Goal: Complete application form

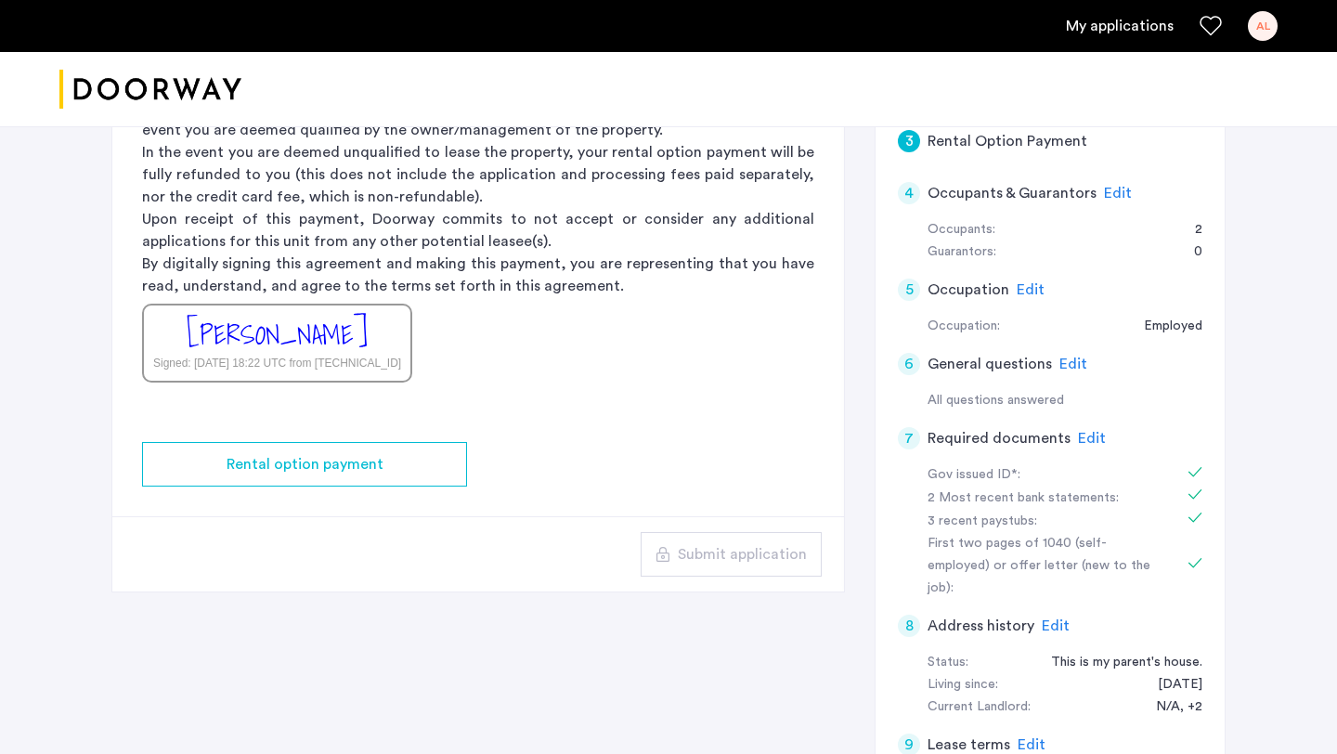
scroll to position [384, 0]
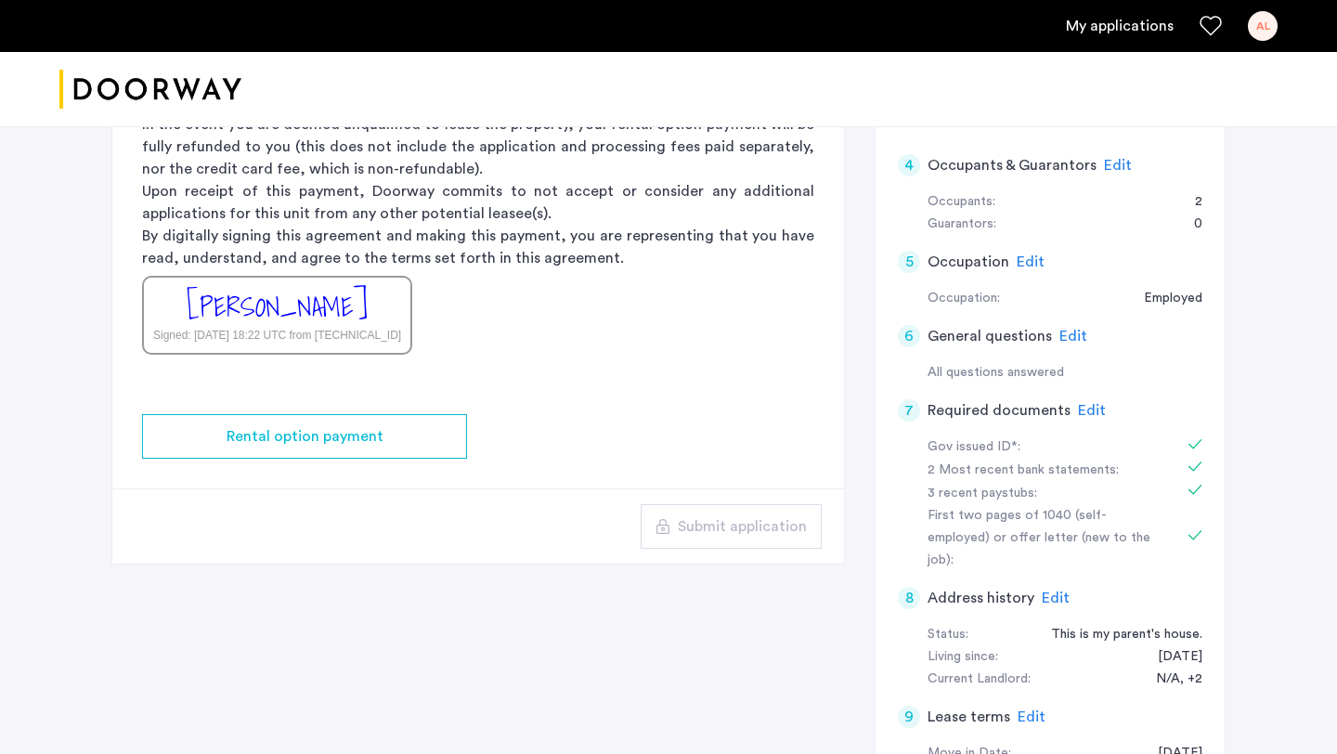
click at [1111, 163] on span "Edit" at bounding box center [1118, 165] width 28 height 15
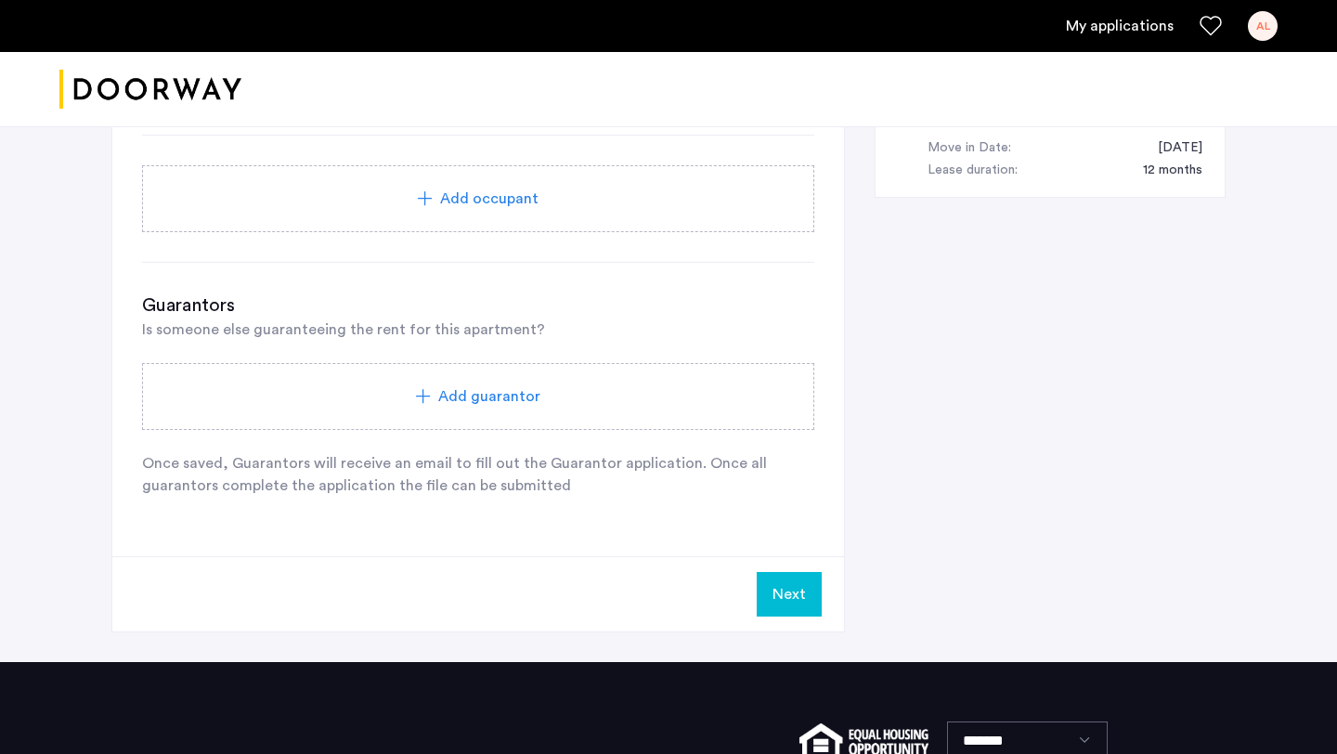
scroll to position [979, 0]
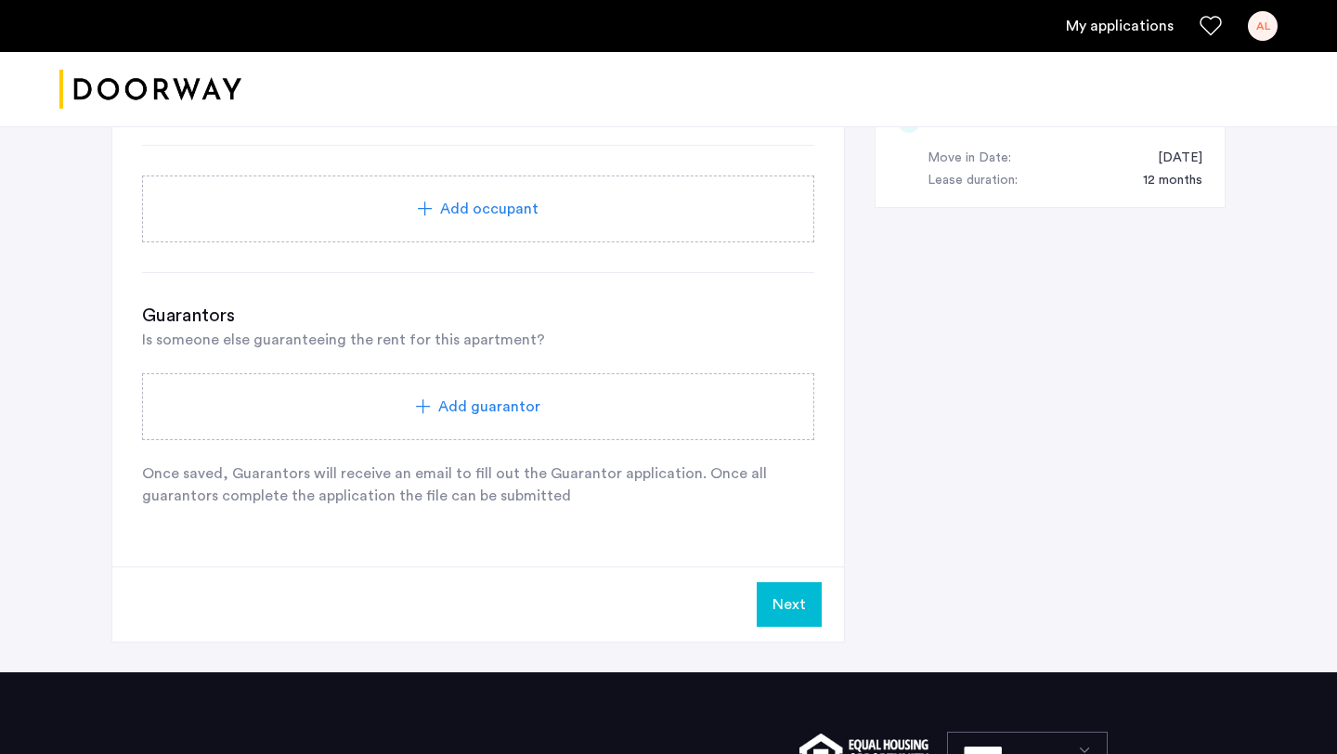
click at [569, 389] on div "Add guarantor" at bounding box center [478, 406] width 672 height 67
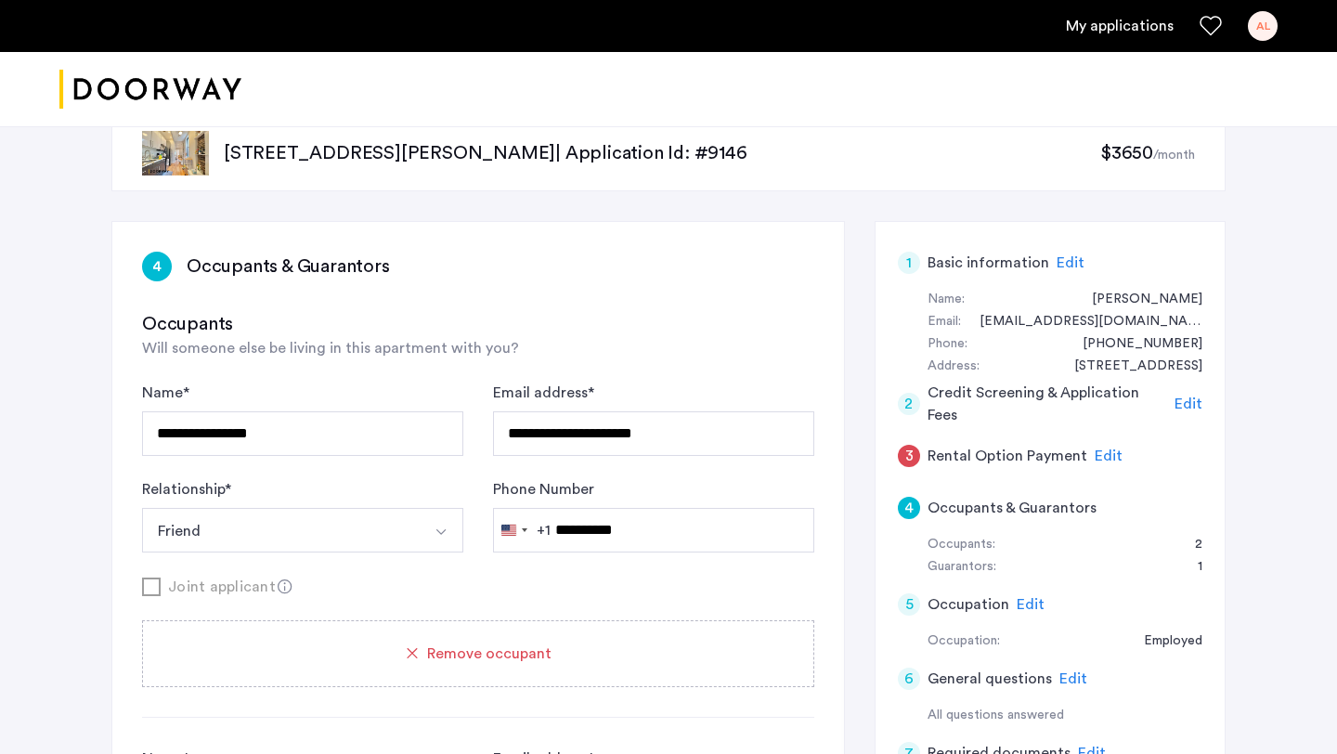
scroll to position [0, 0]
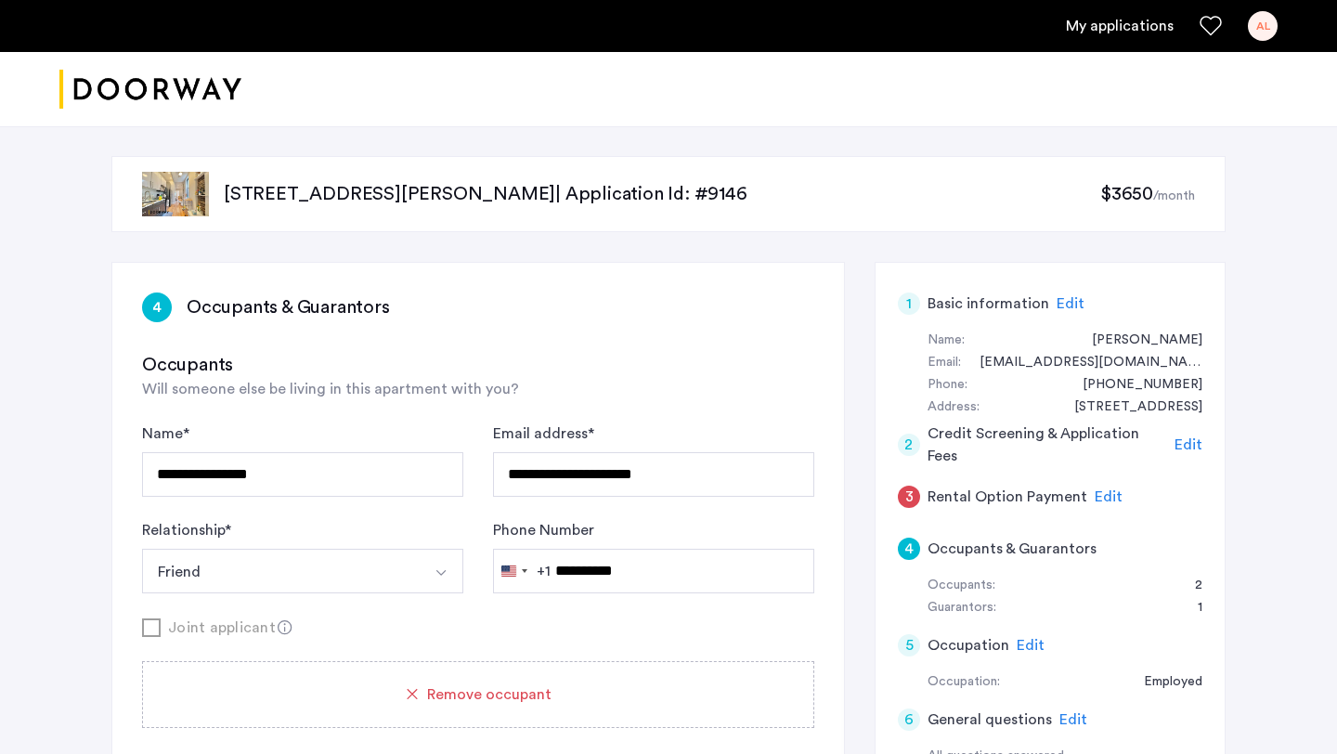
click at [1141, 28] on link "My applications" at bounding box center [1120, 26] width 108 height 22
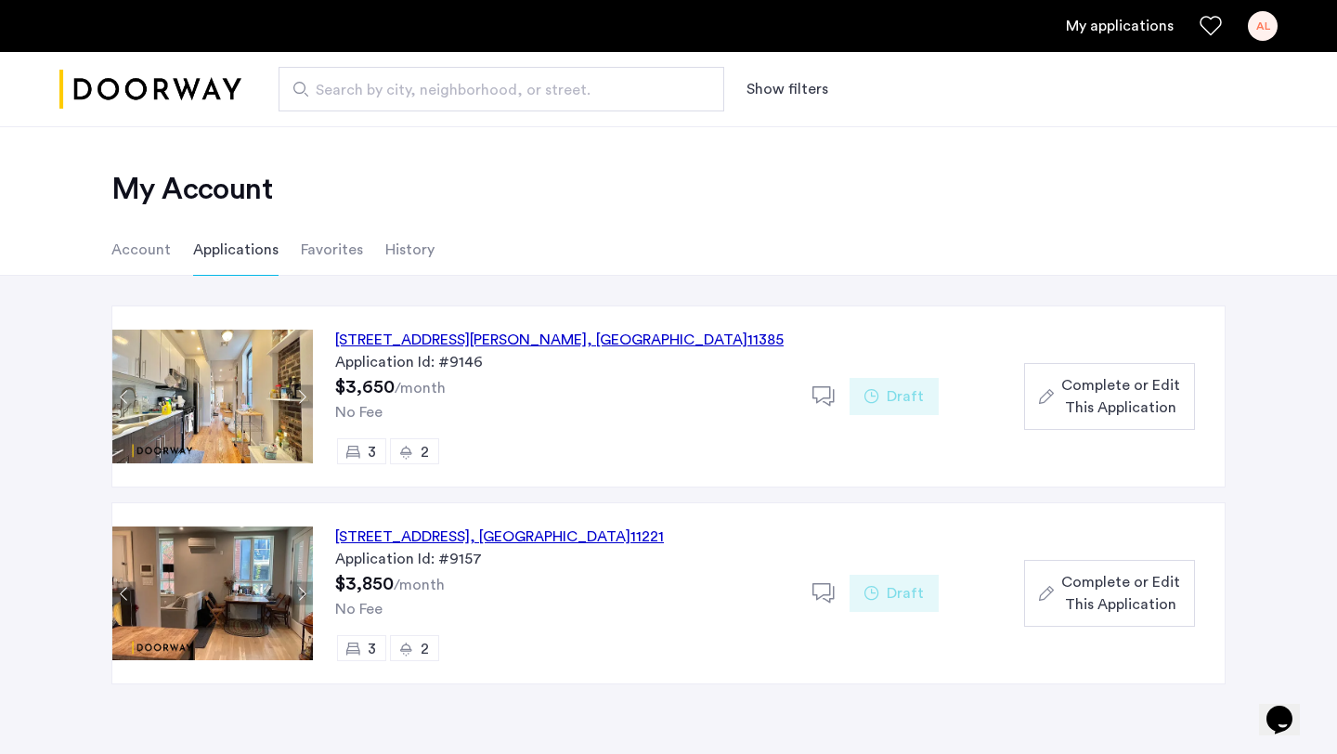
click at [1117, 592] on span "Complete or Edit This Application" at bounding box center [1121, 593] width 119 height 45
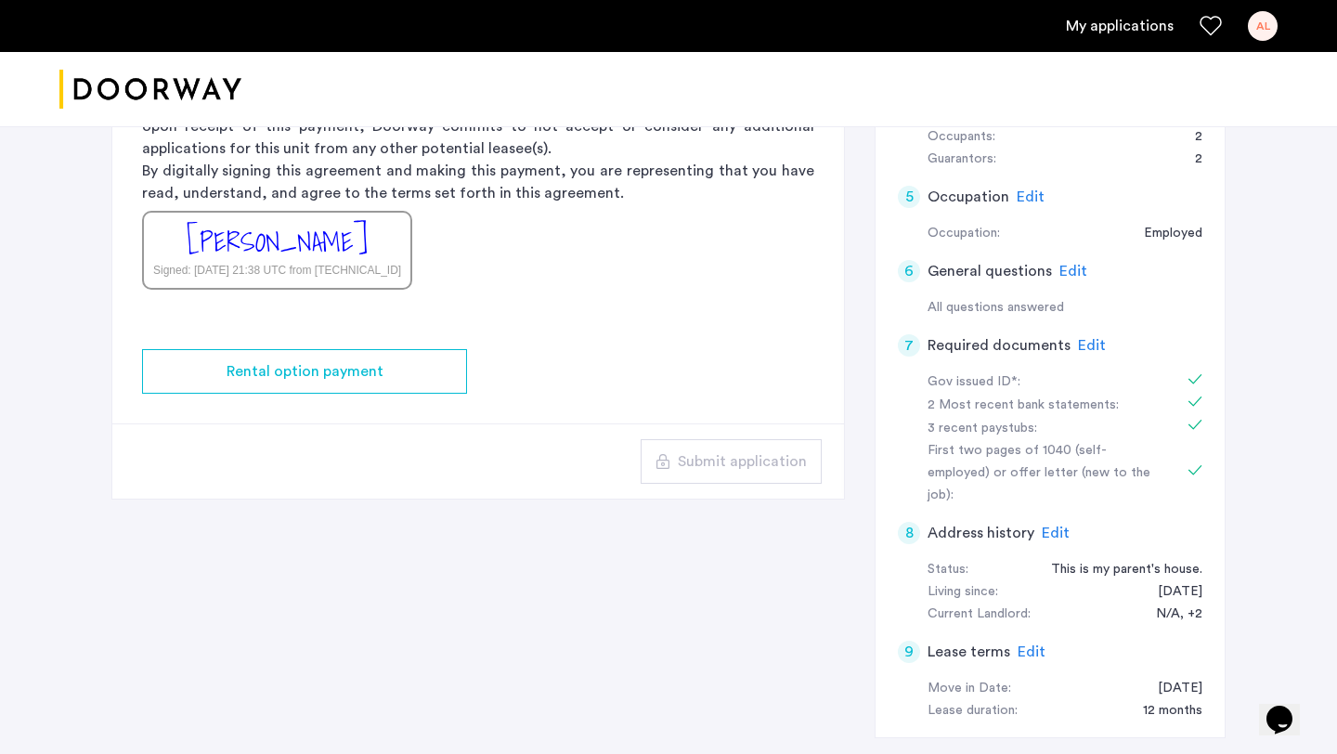
scroll to position [437, 0]
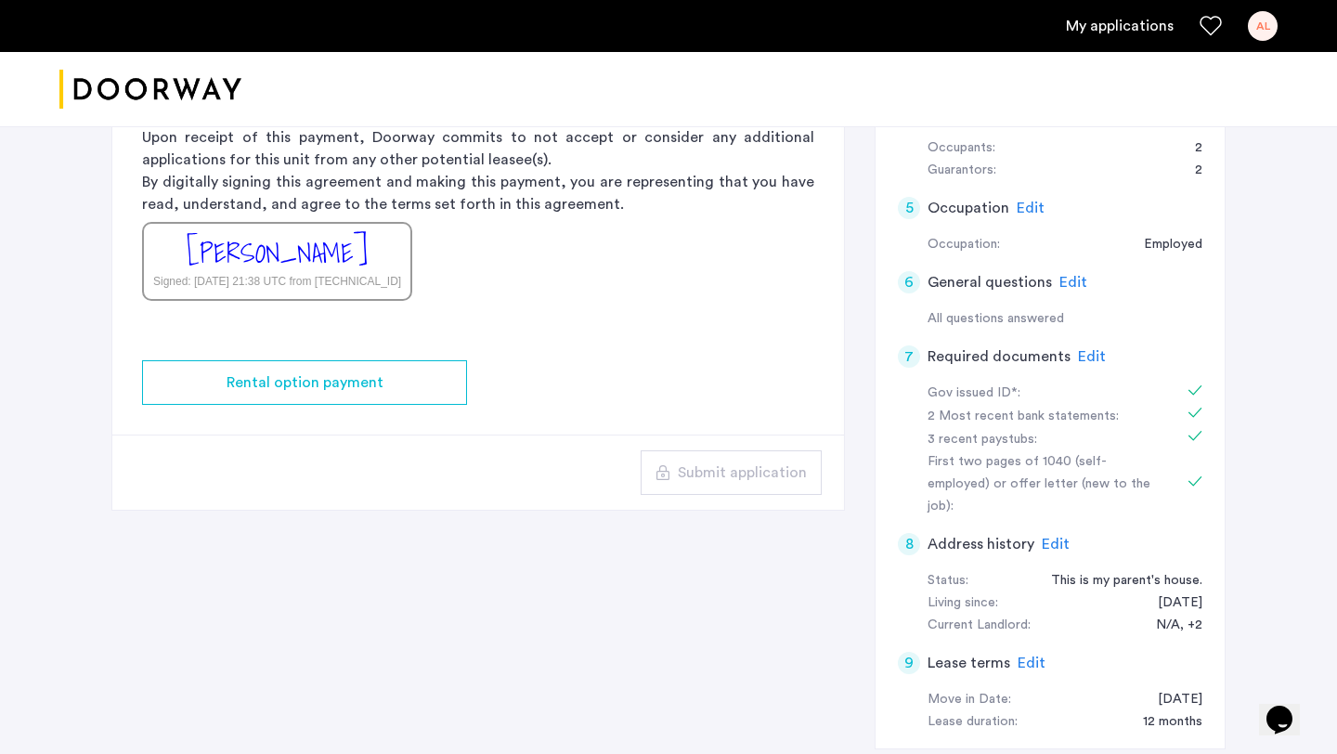
click at [1085, 363] on span "Edit" at bounding box center [1092, 356] width 28 height 15
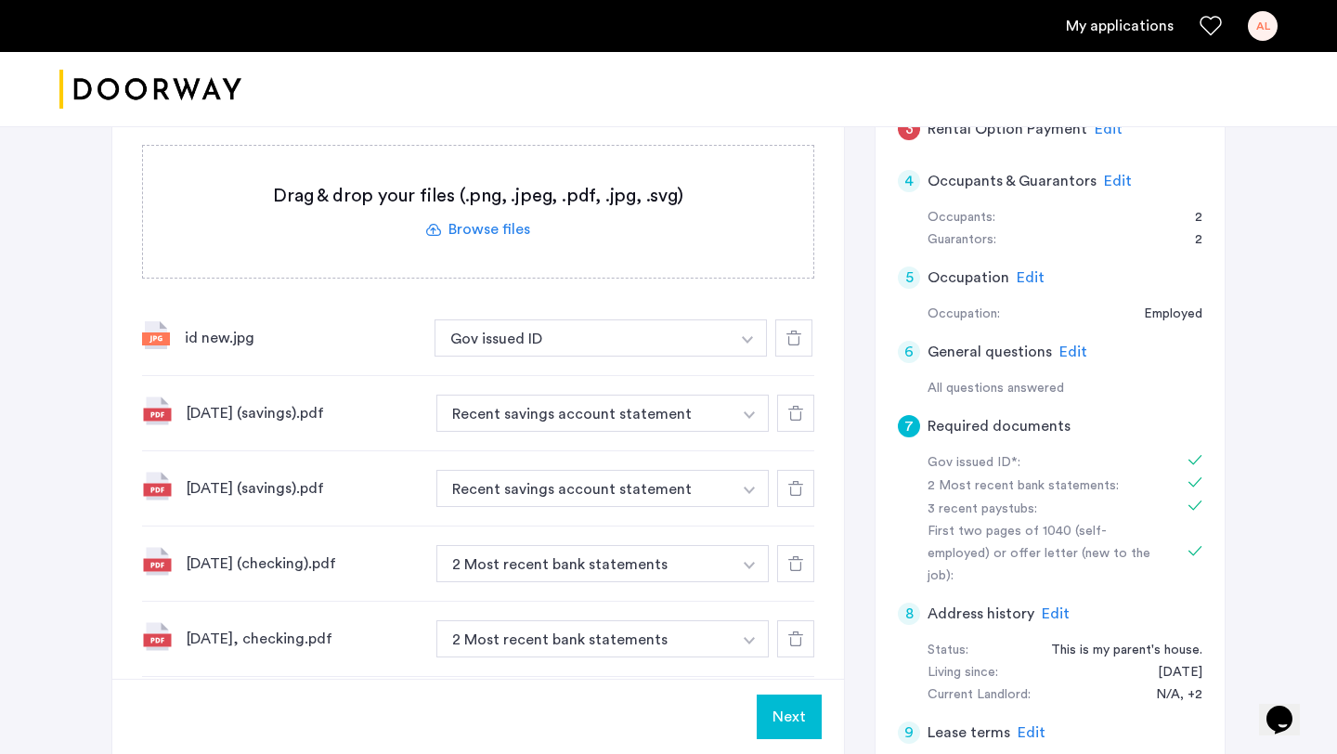
scroll to position [361, 0]
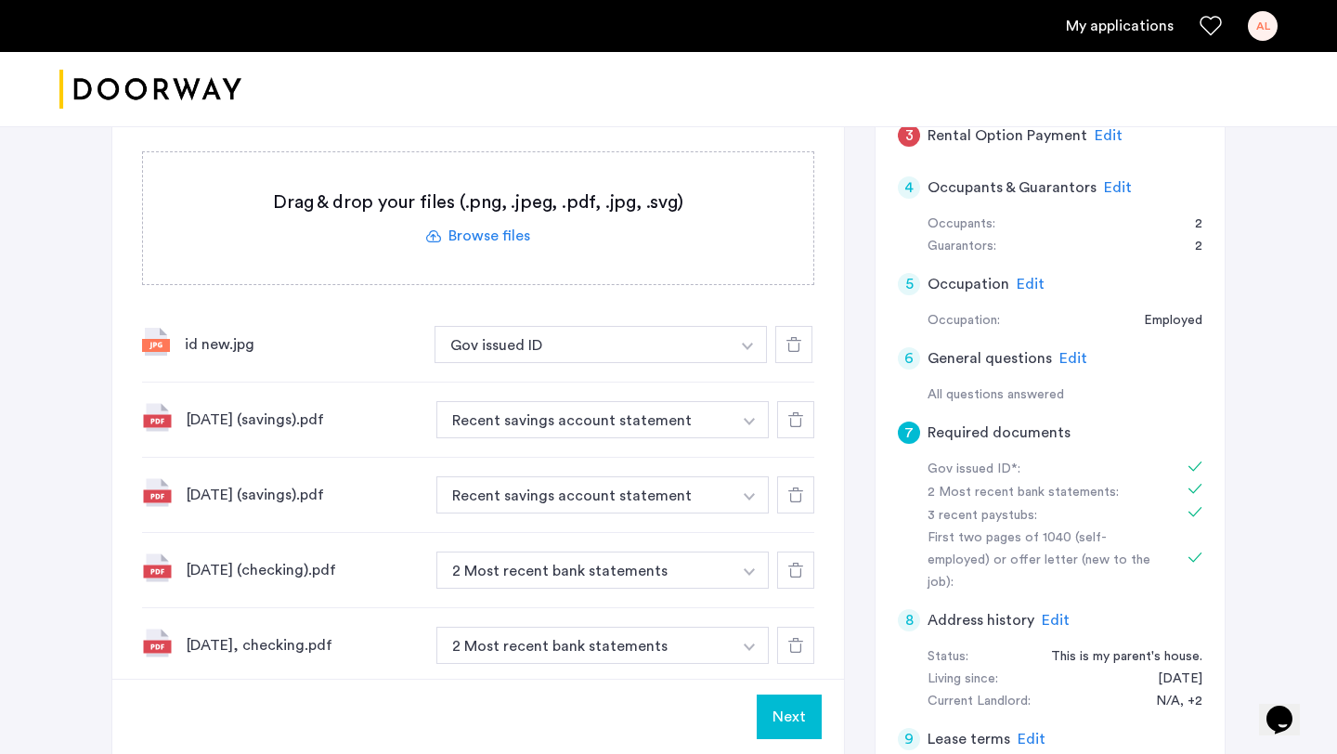
click at [496, 241] on label at bounding box center [478, 218] width 671 height 132
click at [0, 0] on input "file" at bounding box center [0, 0] width 0 height 0
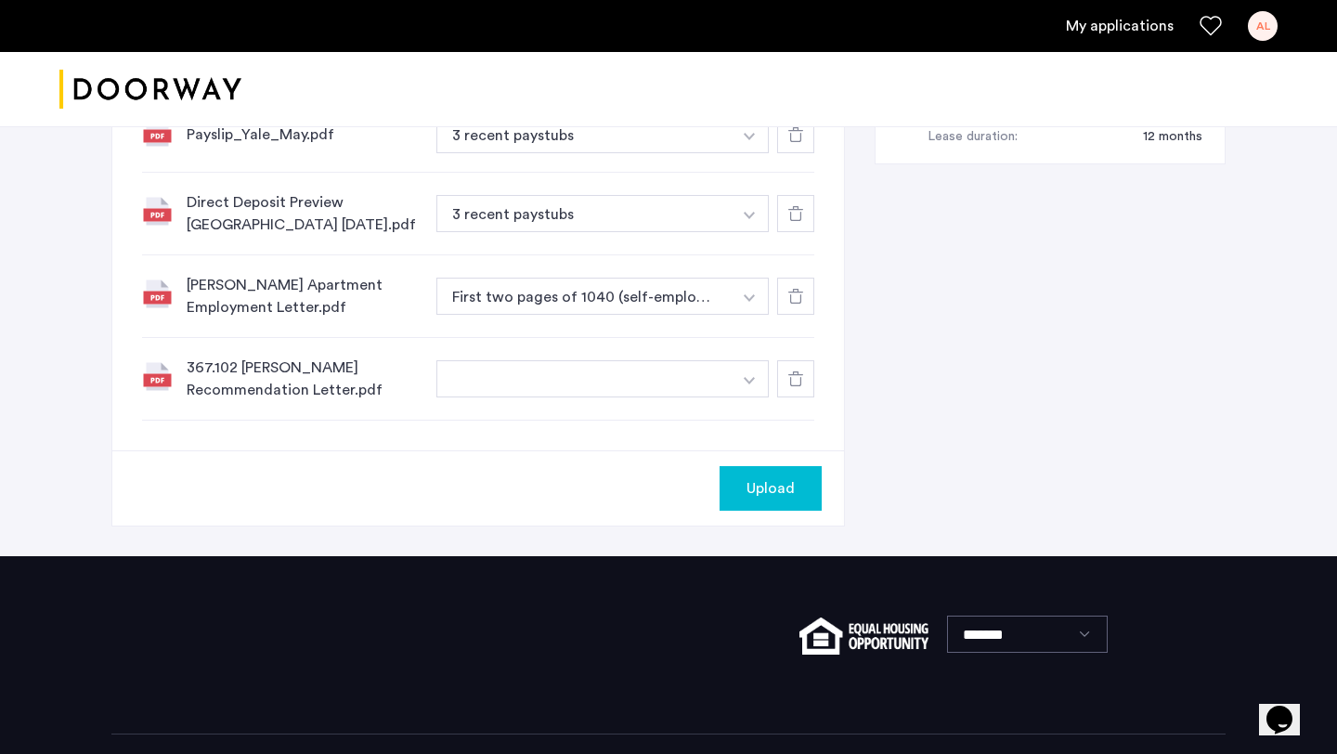
scroll to position [1095, 0]
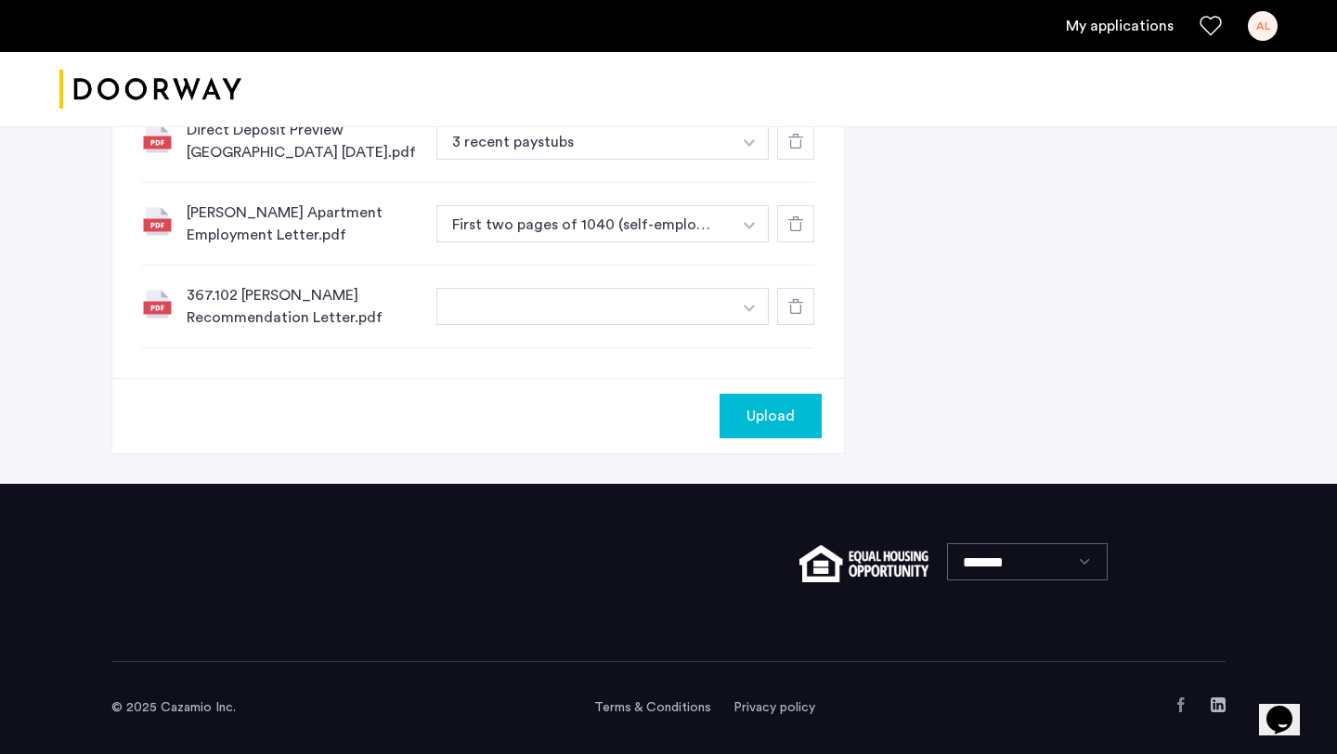
click at [748, 314] on button "button" at bounding box center [750, 306] width 38 height 37
click at [717, 359] on input at bounding box center [603, 344] width 332 height 33
type input "**********"
click at [758, 345] on button "+" at bounding box center [753, 343] width 22 height 22
click at [762, 415] on span "Upload" at bounding box center [771, 416] width 48 height 22
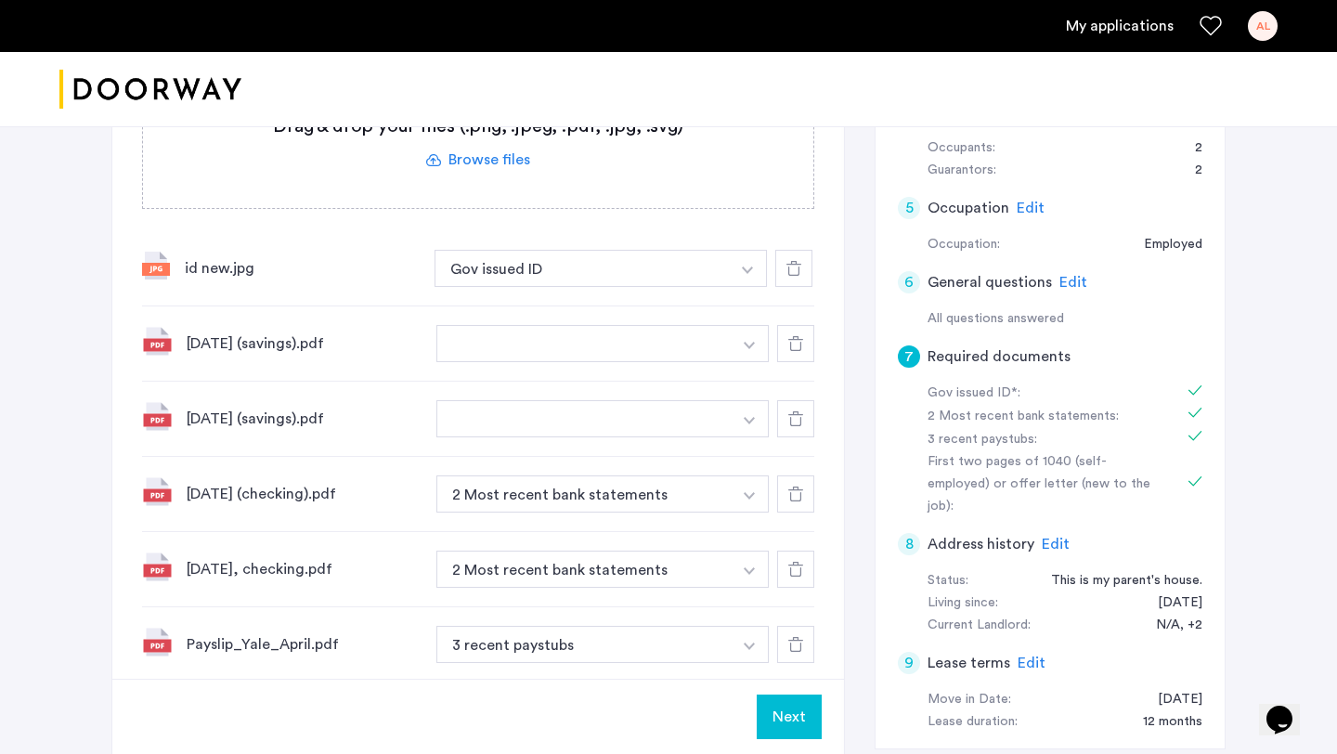
scroll to position [325, 0]
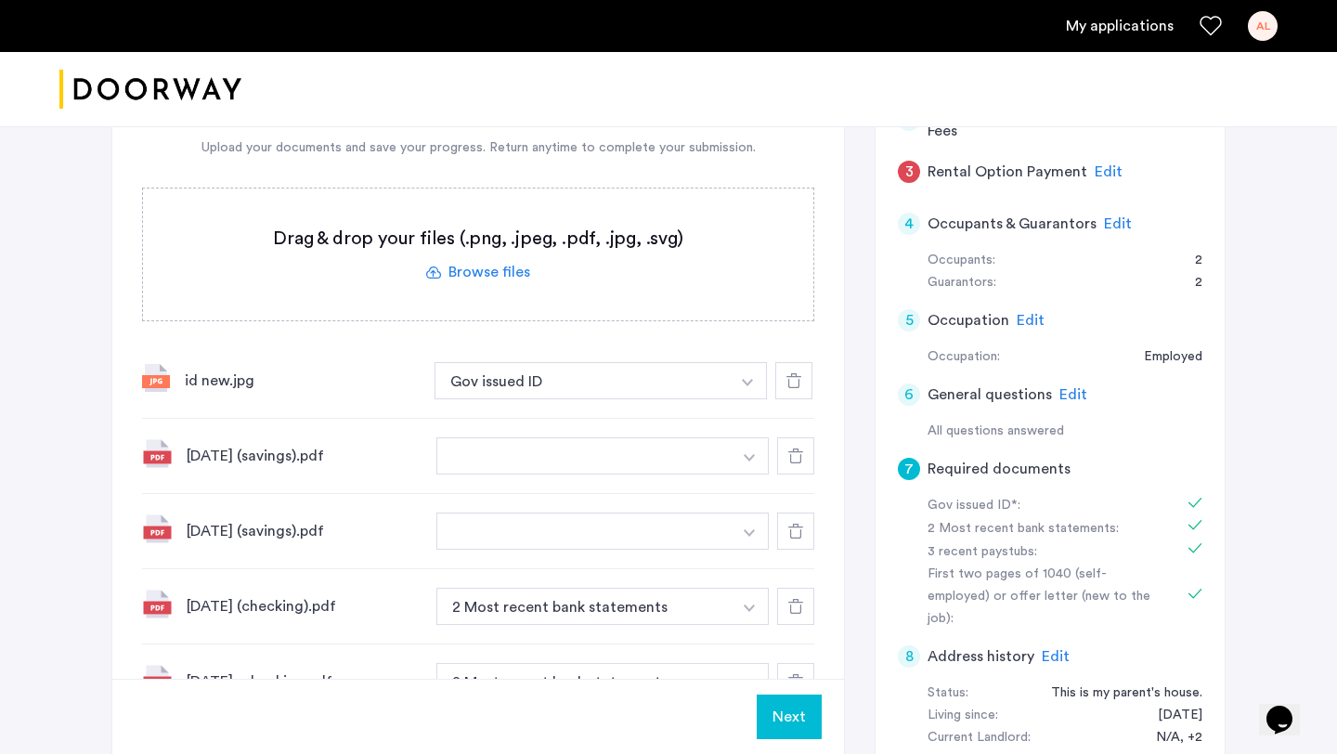
click at [572, 461] on button "button" at bounding box center [584, 455] width 295 height 37
click at [751, 455] on img "button" at bounding box center [749, 457] width 11 height 7
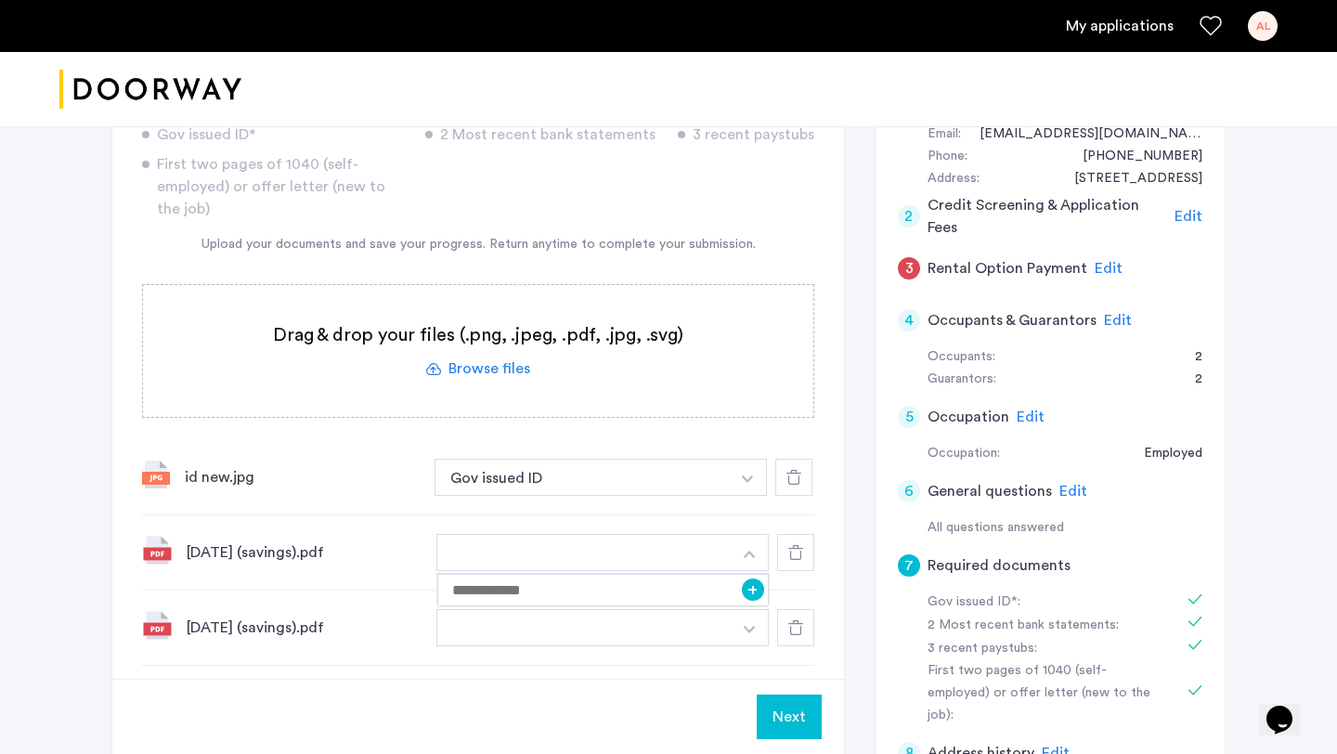
scroll to position [211, 0]
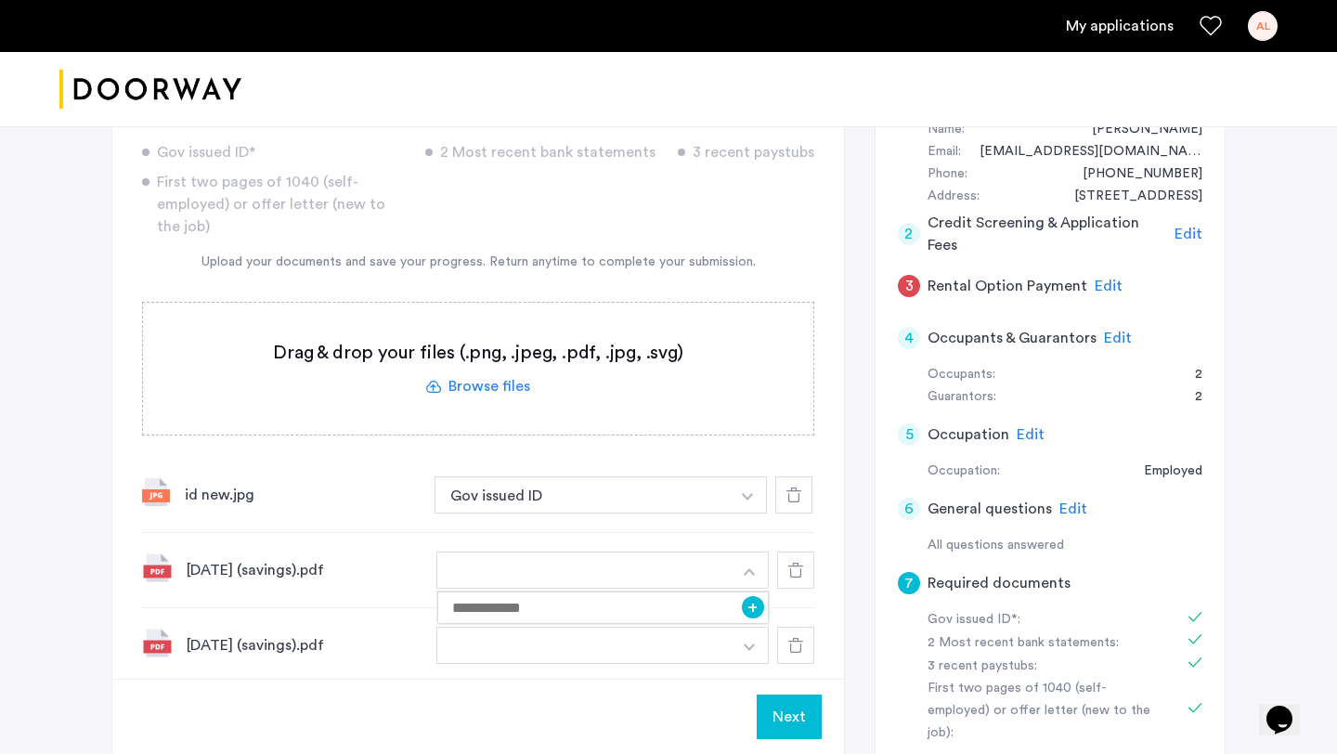
click at [1108, 334] on span "Edit" at bounding box center [1118, 338] width 28 height 15
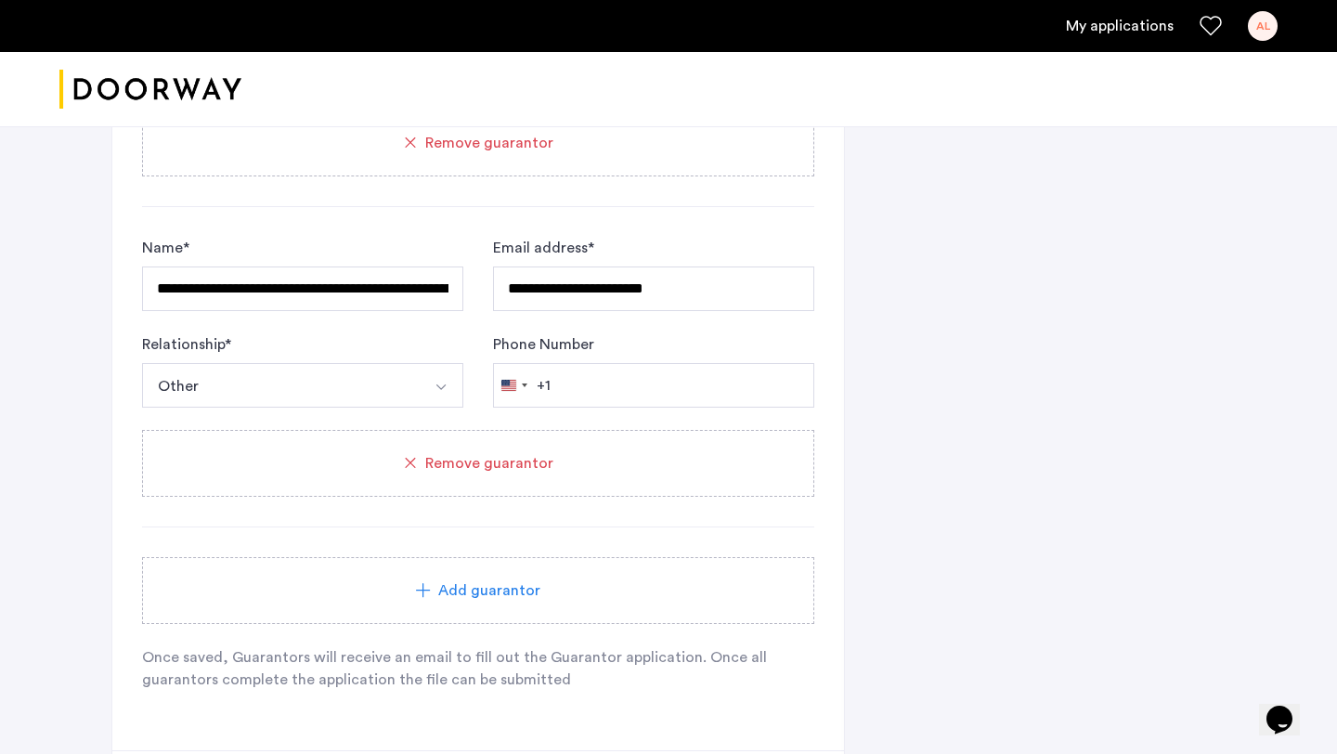
scroll to position [1443, 0]
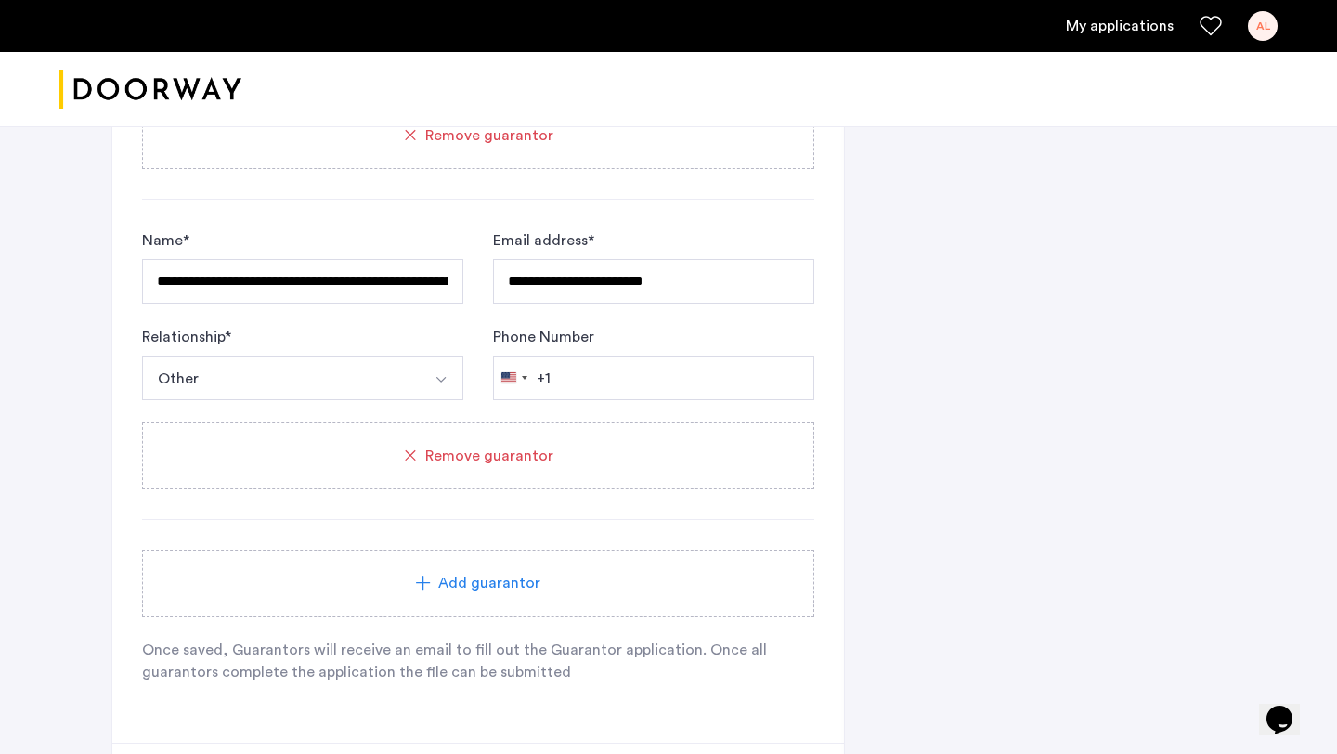
click at [469, 450] on span "Remove guarantor" at bounding box center [489, 456] width 128 height 22
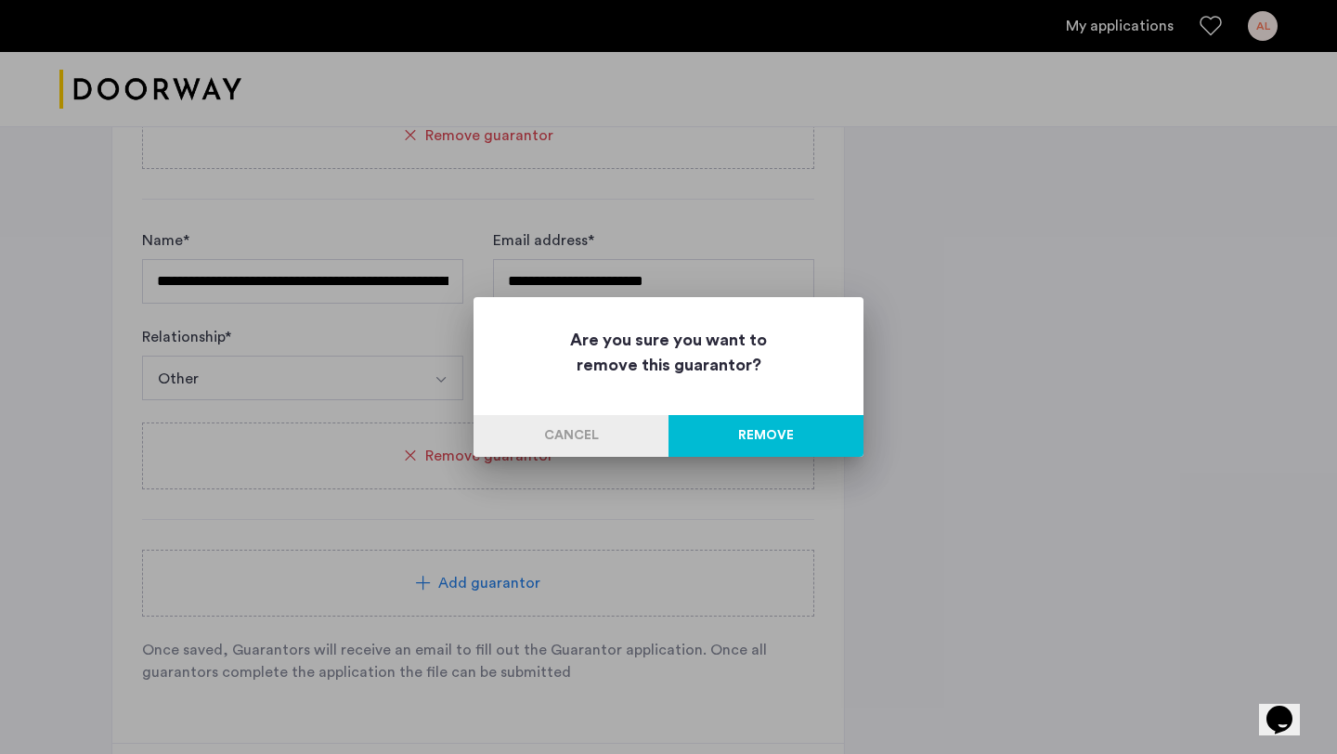
scroll to position [0, 0]
click at [777, 444] on button "Remove" at bounding box center [766, 436] width 195 height 42
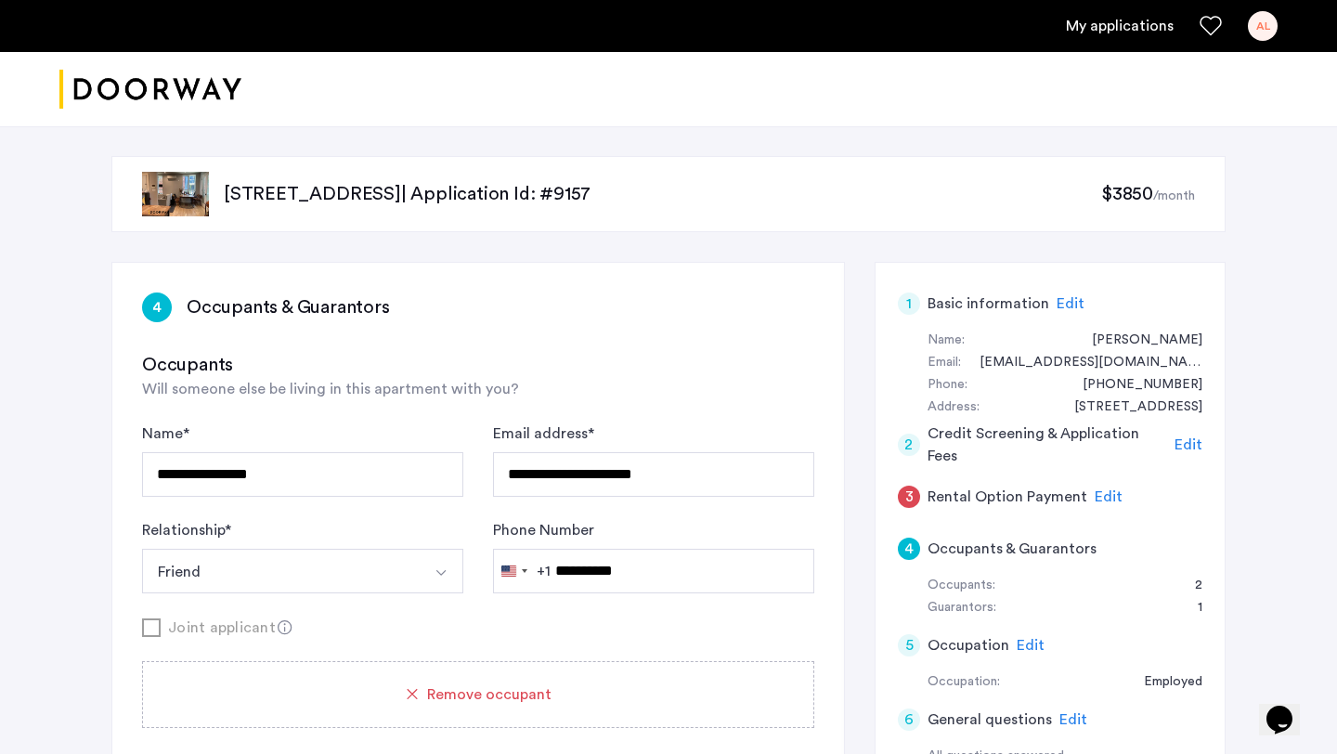
scroll to position [1443, 0]
